Goal: Task Accomplishment & Management: Complete application form

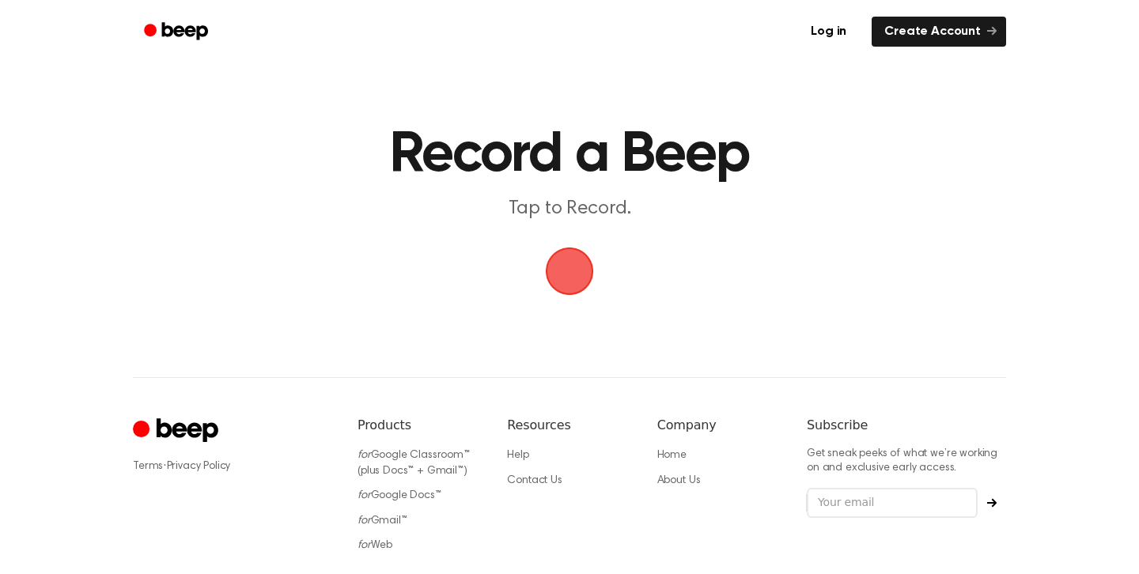
click at [569, 280] on span "button" at bounding box center [570, 272] width 48 height 48
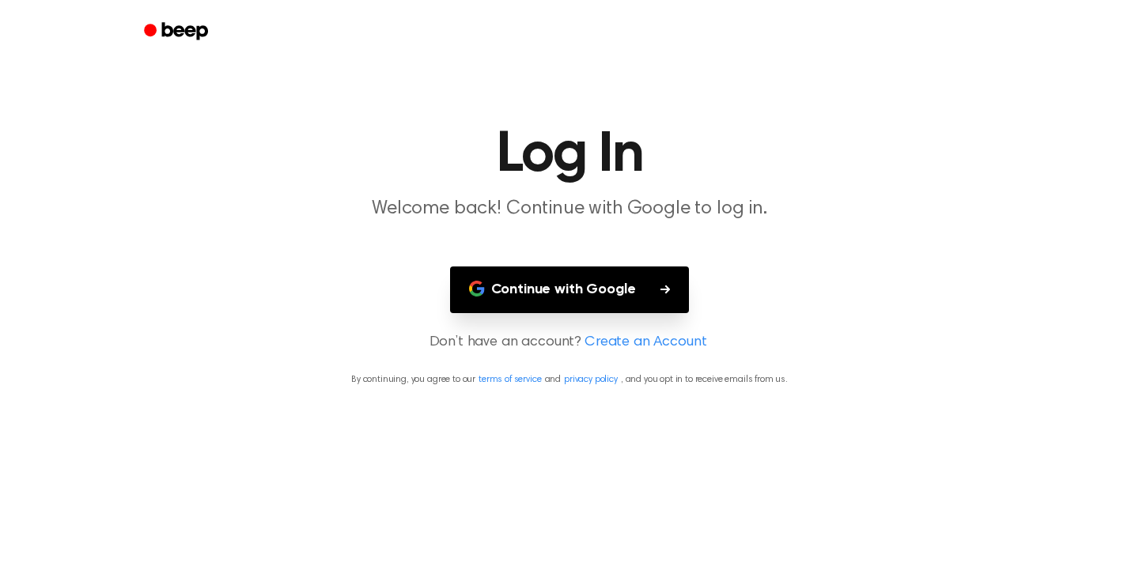
click at [597, 342] on link "Create an Account" at bounding box center [645, 342] width 122 height 21
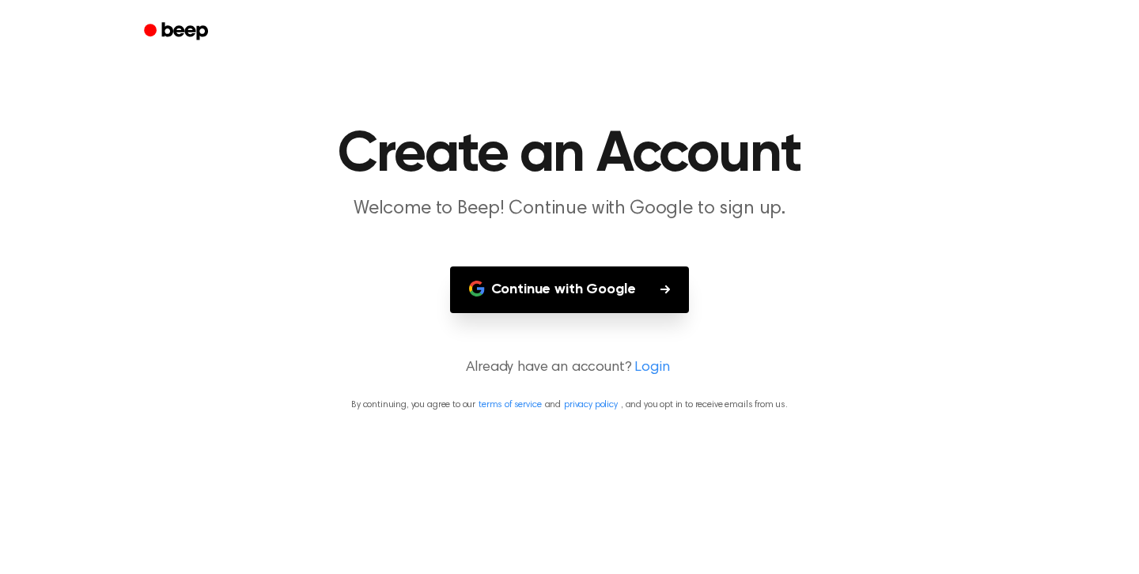
click at [614, 282] on button "Continue with Google" at bounding box center [570, 290] width 240 height 47
click at [630, 289] on button "Continue with Google" at bounding box center [570, 290] width 240 height 47
click at [554, 302] on button "Continue with Google" at bounding box center [570, 290] width 240 height 47
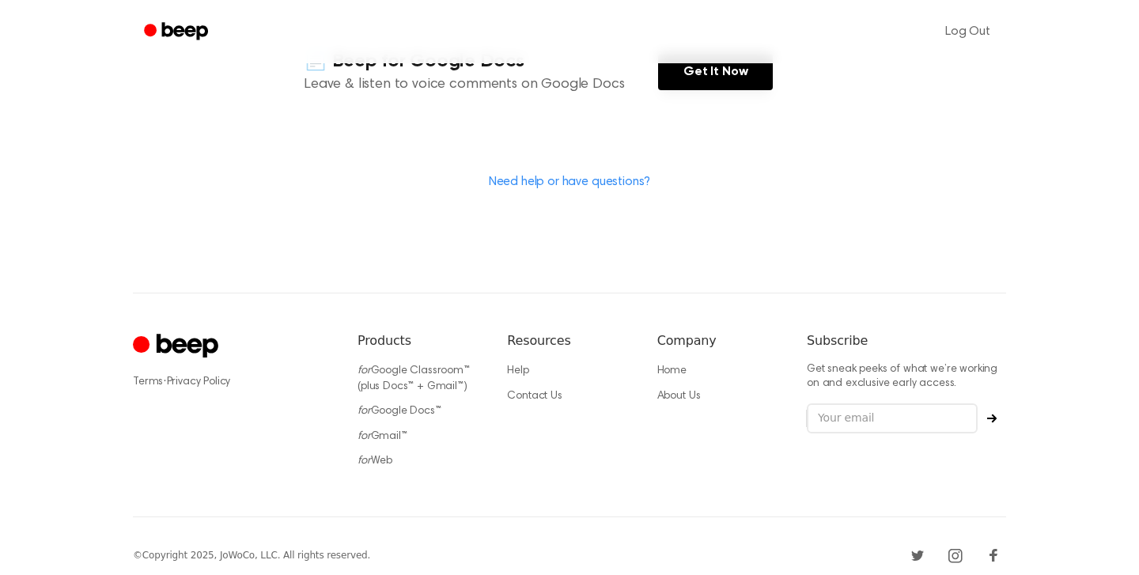
scroll to position [465, 0]
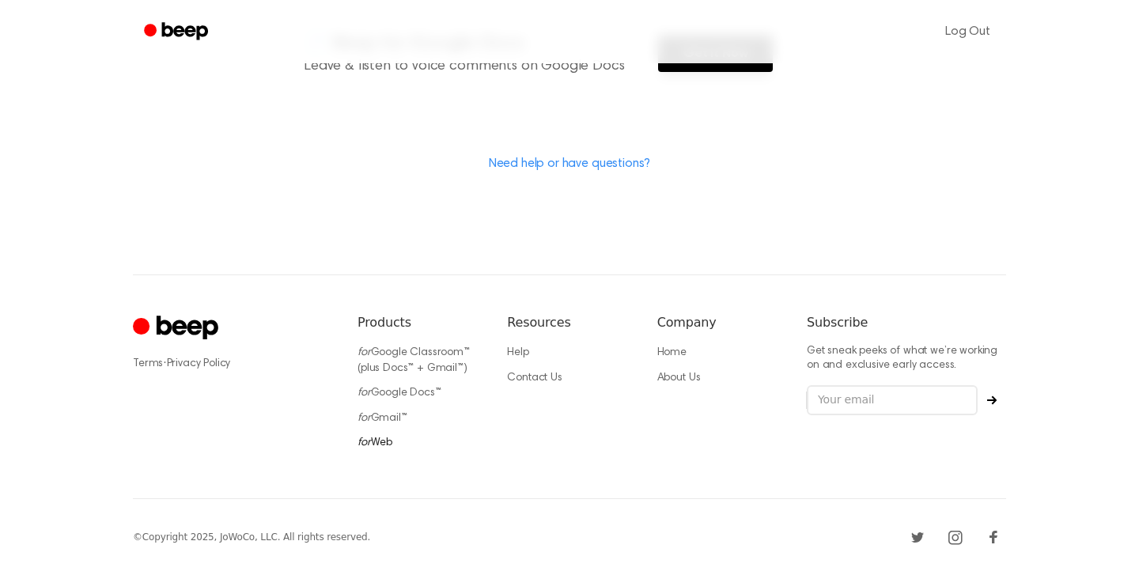
click at [374, 438] on link "for Web" at bounding box center [374, 442] width 35 height 11
